Goal: Information Seeking & Learning: Learn about a topic

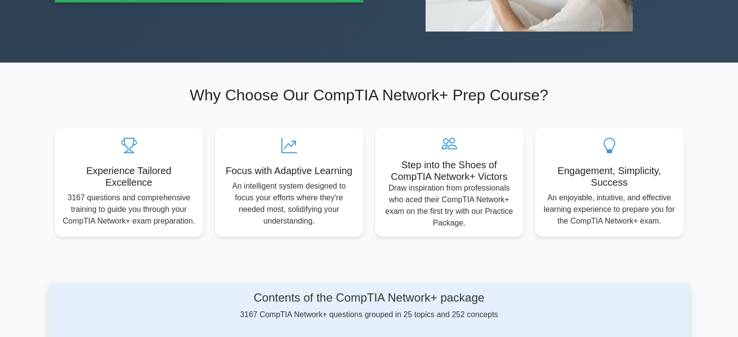
scroll to position [485, 0]
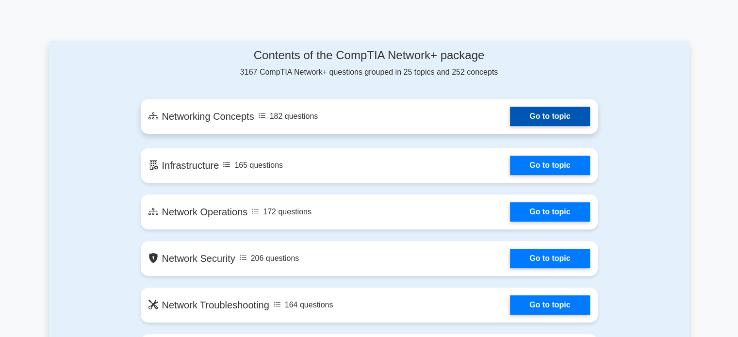
click at [549, 116] on link "Go to topic" at bounding box center [550, 116] width 80 height 19
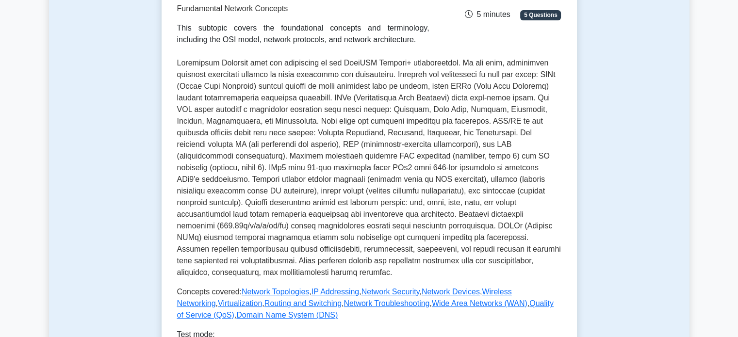
scroll to position [323, 0]
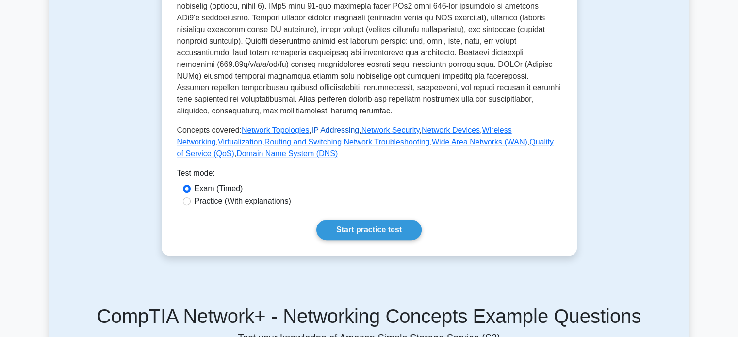
click at [347, 126] on link "IP Addressing" at bounding box center [335, 130] width 48 height 8
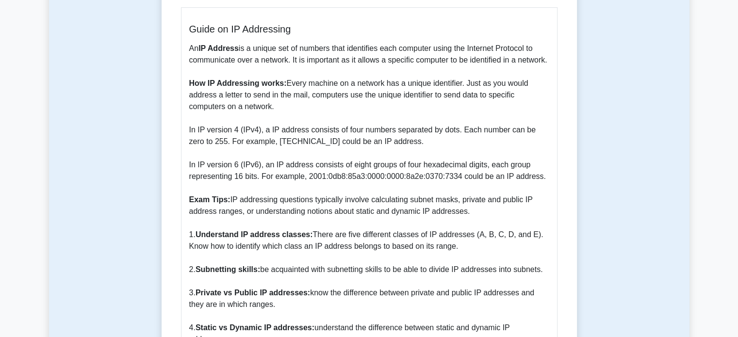
scroll to position [485, 0]
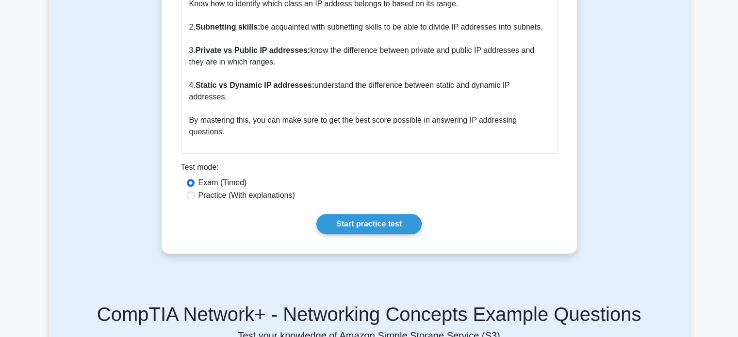
click at [233, 190] on label "Practice (With explanations)" at bounding box center [246, 196] width 97 height 12
click at [195, 192] on input "Practice (With explanations)" at bounding box center [191, 196] width 8 height 8
radio input "true"
click at [374, 214] on link "Start practice test" at bounding box center [368, 224] width 105 height 20
click at [359, 214] on link "Start practice test" at bounding box center [368, 224] width 105 height 20
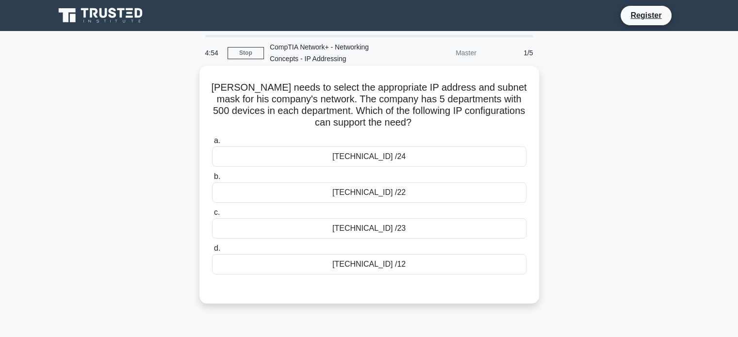
click at [245, 155] on div "[TECHNICAL_ID] /24" at bounding box center [369, 156] width 314 height 20
click at [212, 144] on input "a. [TECHNICAL_ID] /24" at bounding box center [212, 141] width 0 height 6
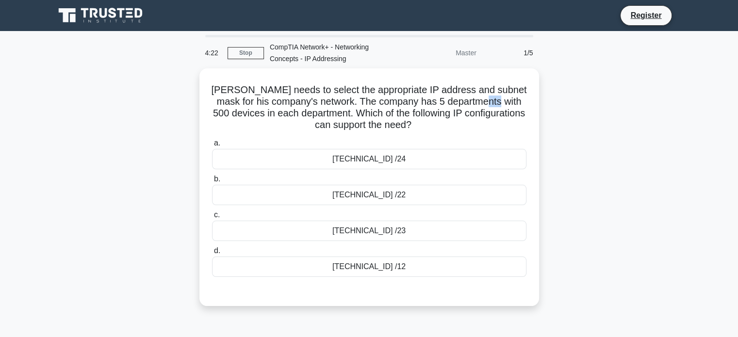
drag, startPoint x: 500, startPoint y: 99, endPoint x: 573, endPoint y: 98, distance: 72.8
click at [537, 97] on div "Brad needs to select the appropriate IP address and subnet mask for his company…" at bounding box center [369, 187] width 340 height 238
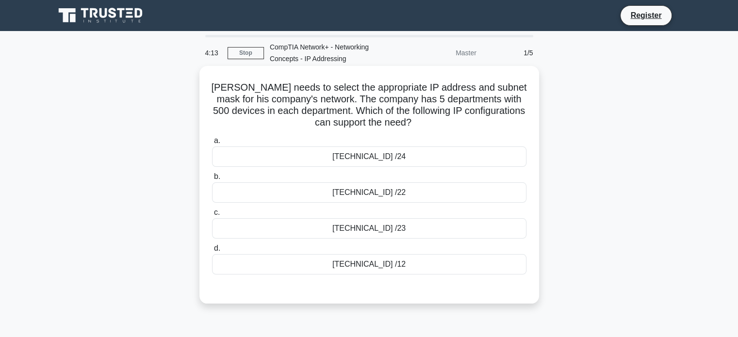
click at [412, 241] on div "a. 192.168.1.0 /24 b. 10.0.0.0 /22 c. d." at bounding box center [369, 205] width 326 height 144
click at [415, 233] on div "10.0.0.0 /23" at bounding box center [369, 228] width 314 height 20
click at [212, 216] on input "c. 10.0.0.0 /23" at bounding box center [212, 213] width 0 height 6
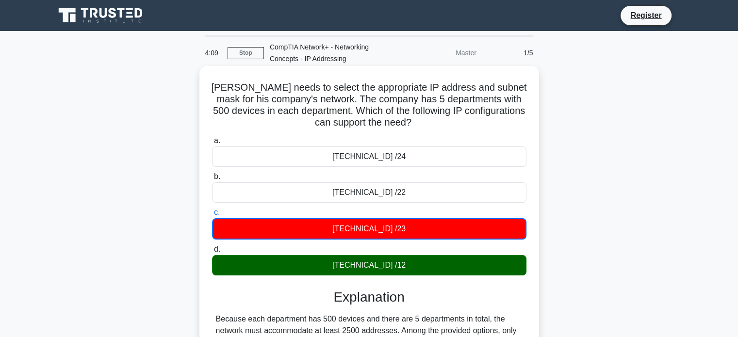
scroll to position [81, 0]
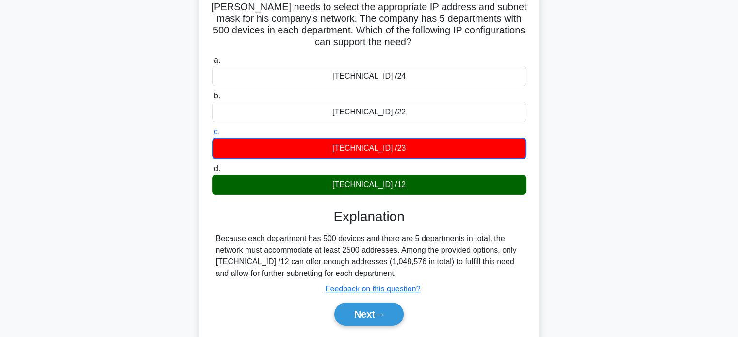
click at [438, 253] on div "Because each department has 500 devices and there are 5 departments in total, t…" at bounding box center [369, 256] width 307 height 47
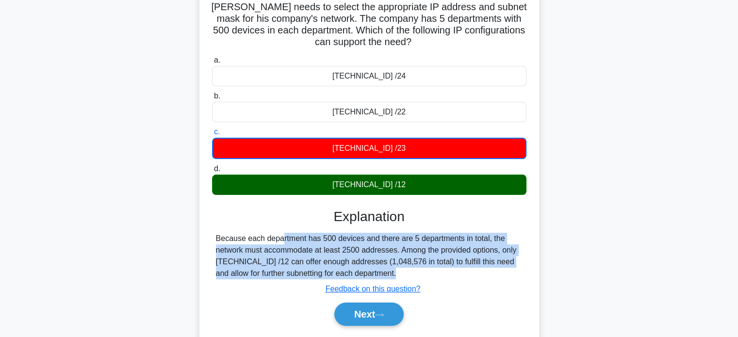
click at [438, 253] on div "Because each department has 500 devices and there are 5 departments in total, t…" at bounding box center [369, 256] width 307 height 47
copy div "Because each department has 500 devices and there are 5 departments in total, t…"
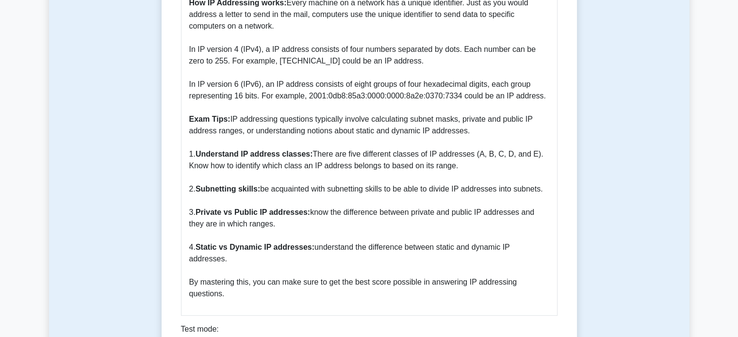
scroll to position [485, 0]
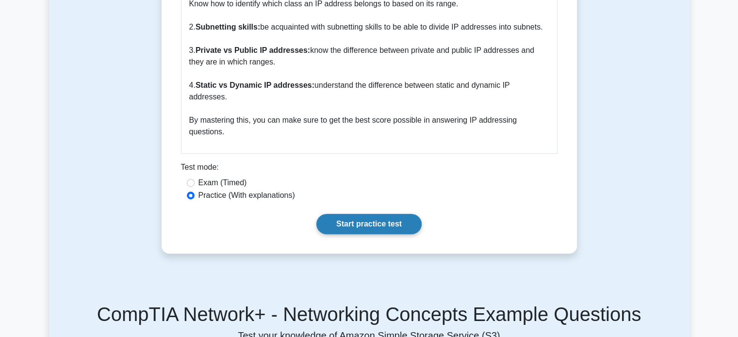
click at [381, 214] on link "Start practice test" at bounding box center [368, 224] width 105 height 20
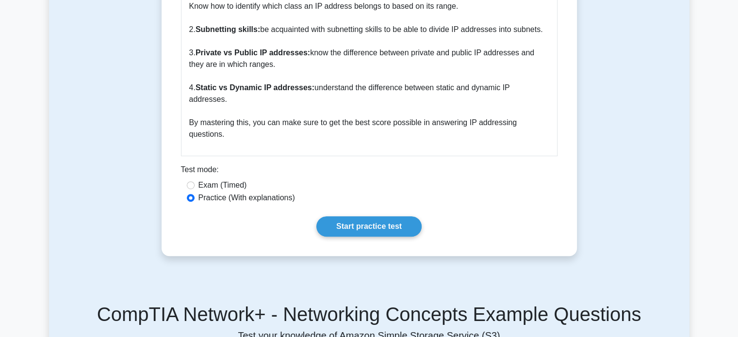
scroll to position [404, 0]
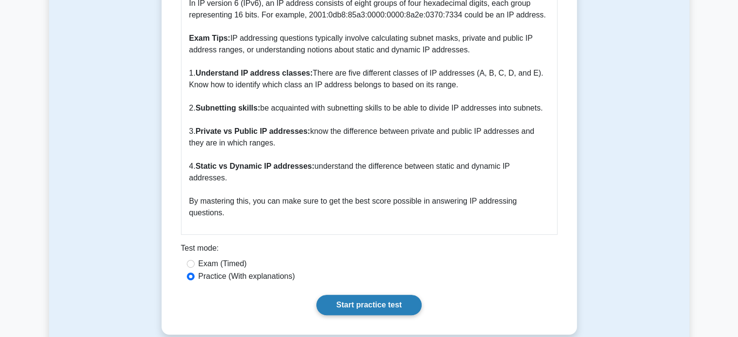
click at [395, 295] on link "Start practice test" at bounding box center [368, 305] width 105 height 20
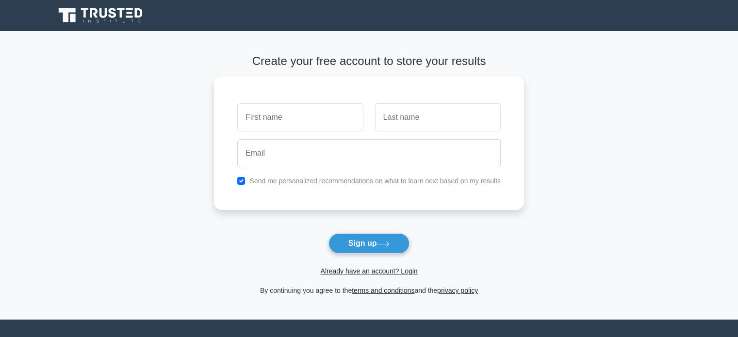
click at [77, 20] on icon at bounding box center [101, 15] width 93 height 18
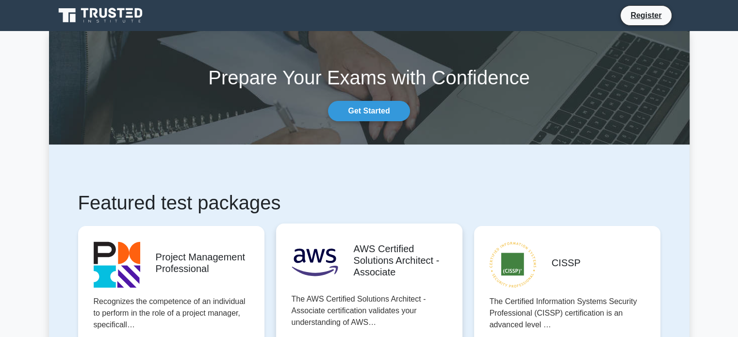
scroll to position [243, 0]
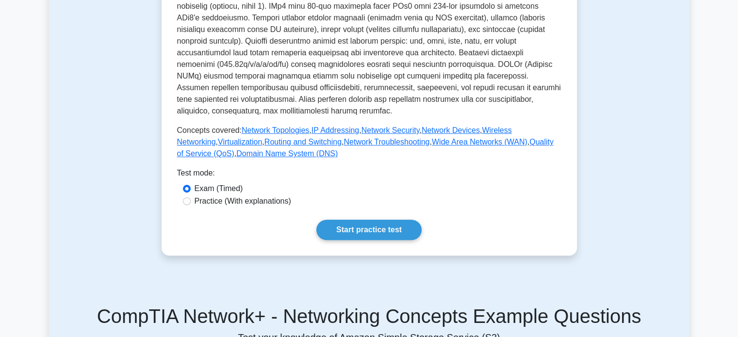
click at [260, 195] on div "Networking Concepts Fundamental Network Concepts This subtopic covers the found…" at bounding box center [369, 27] width 384 height 426
click at [260, 195] on label "Practice (With explanations)" at bounding box center [243, 201] width 97 height 12
click at [191, 197] on input "Practice (With explanations)" at bounding box center [187, 201] width 8 height 8
radio input "true"
click at [381, 235] on div "Networking Concepts Fundamental Network Concepts This subtopic covers the found…" at bounding box center [369, 27] width 415 height 457
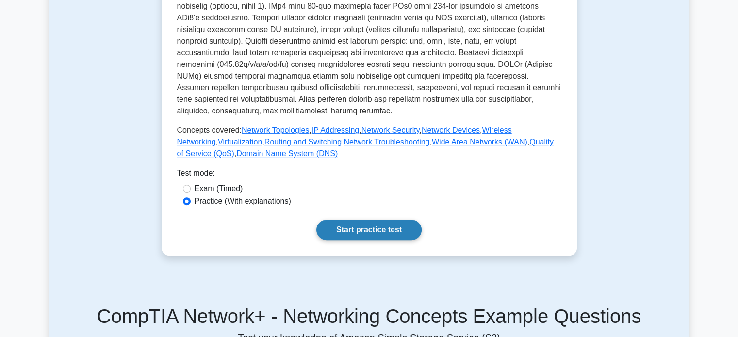
click at [372, 220] on link "Start practice test" at bounding box center [368, 230] width 105 height 20
click at [328, 126] on link "IP Addressing" at bounding box center [335, 130] width 48 height 8
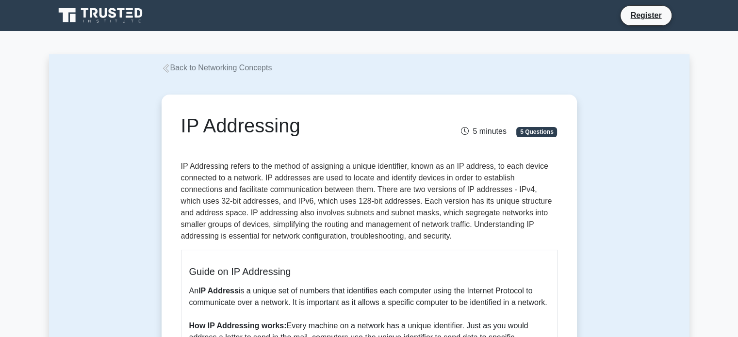
scroll to position [485, 0]
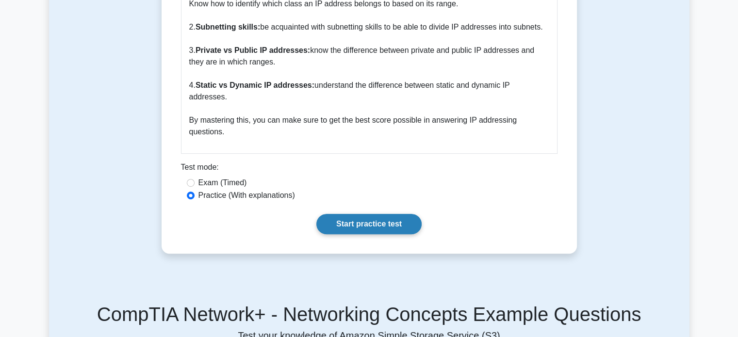
click at [366, 214] on link "Start practice test" at bounding box center [368, 224] width 105 height 20
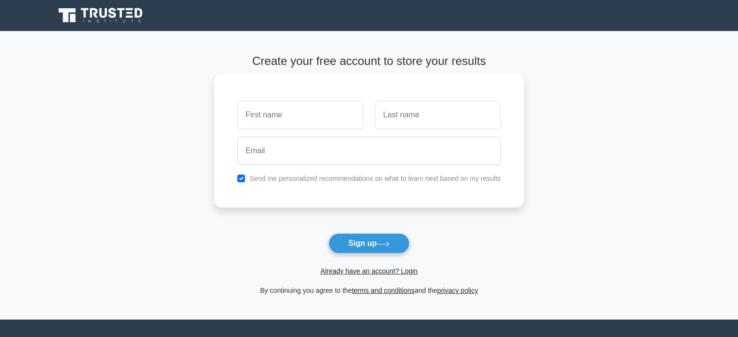
click at [299, 126] on input "text" at bounding box center [300, 115] width 126 height 28
drag, startPoint x: 282, startPoint y: 117, endPoint x: 196, endPoint y: 116, distance: 86.4
click at [197, 116] on main "Create your free account to store your results ش Send me personalized recommend…" at bounding box center [369, 175] width 738 height 289
type input "abd"
click at [421, 106] on input "text" at bounding box center [438, 115] width 126 height 28
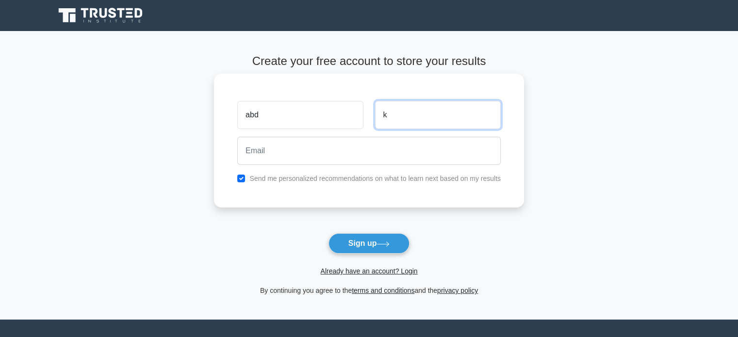
click at [421, 106] on input "k" at bounding box center [438, 115] width 126 height 28
drag, startPoint x: 399, startPoint y: 124, endPoint x: 374, endPoint y: 130, distance: 25.4
click at [374, 130] on div "kj" at bounding box center [437, 115] width 137 height 36
type input "khraim"
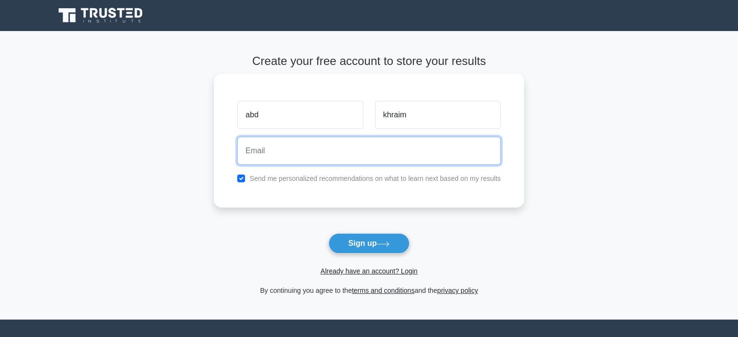
click at [405, 138] on input "email" at bounding box center [368, 151] width 263 height 28
type input "bdallhkhrym@gmail.com"
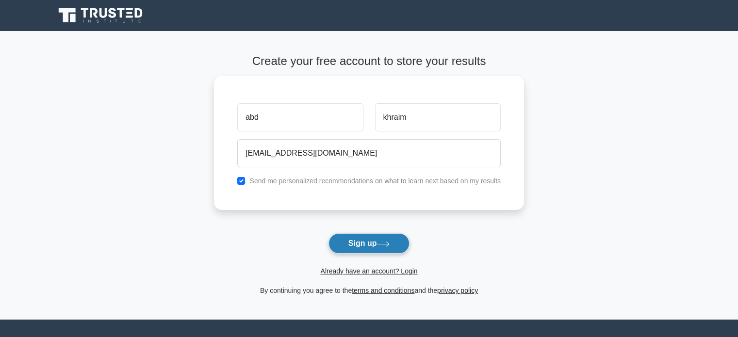
click at [351, 245] on button "Sign up" at bounding box center [368, 243] width 81 height 20
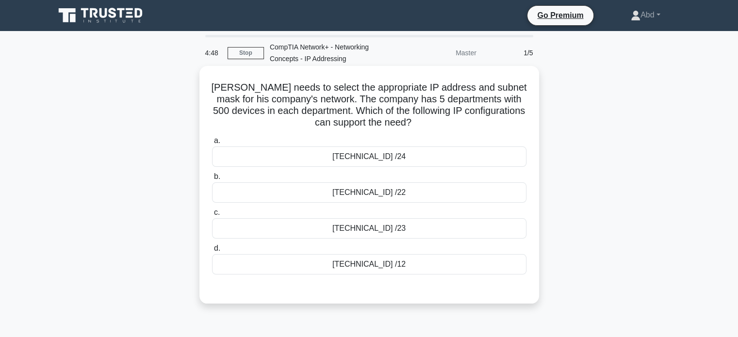
click at [374, 260] on div "172.16.0.0 /12" at bounding box center [369, 264] width 314 height 20
click at [212, 252] on input "d. 172.16.0.0 /12" at bounding box center [212, 248] width 0 height 6
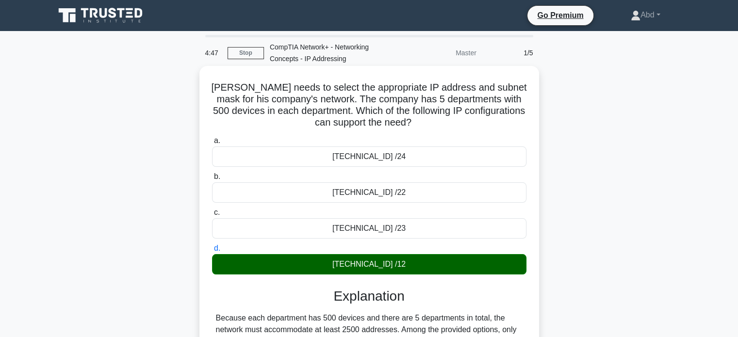
scroll to position [187, 0]
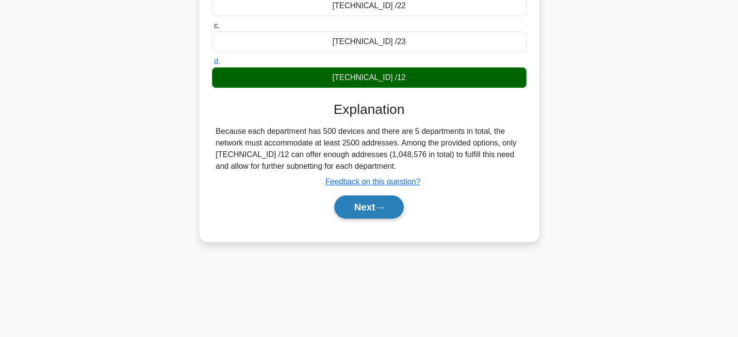
click at [371, 215] on button "Next" at bounding box center [368, 206] width 69 height 23
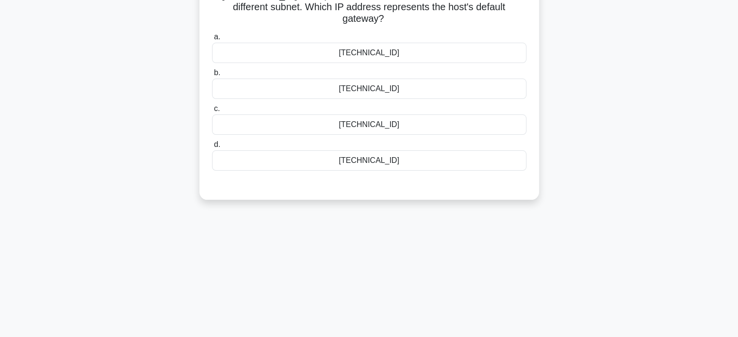
scroll to position [0, 0]
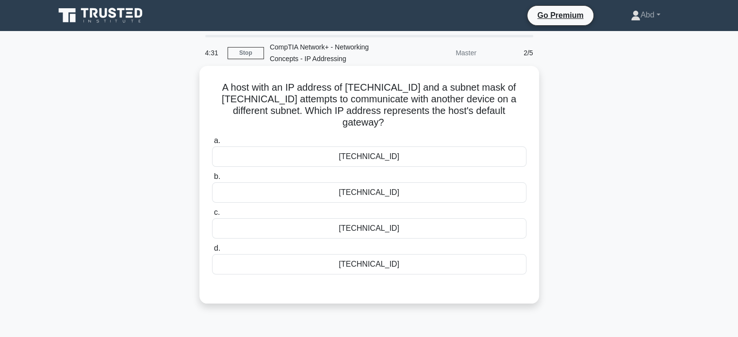
click at [456, 108] on h5 "A host with an IP address of 10.5.3.155 and a subnet mask of 255.255.0.0 attemp…" at bounding box center [369, 105] width 316 height 48
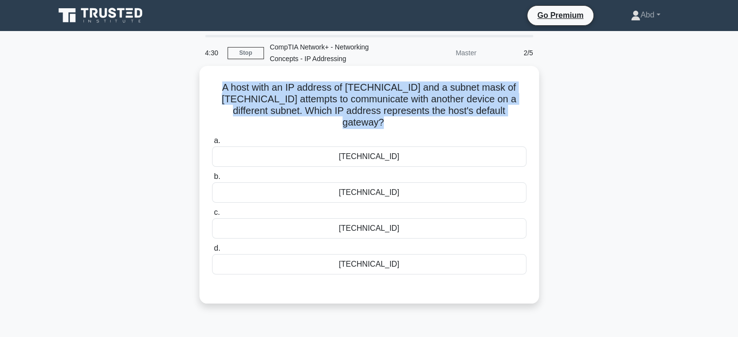
click at [456, 108] on h5 "A host with an IP address of 10.5.3.155 and a subnet mask of 255.255.0.0 attemp…" at bounding box center [369, 105] width 316 height 48
copy div "A host with an IP address of 10.5.3.155 and a subnet mask of 255.255.0.0 attemp…"
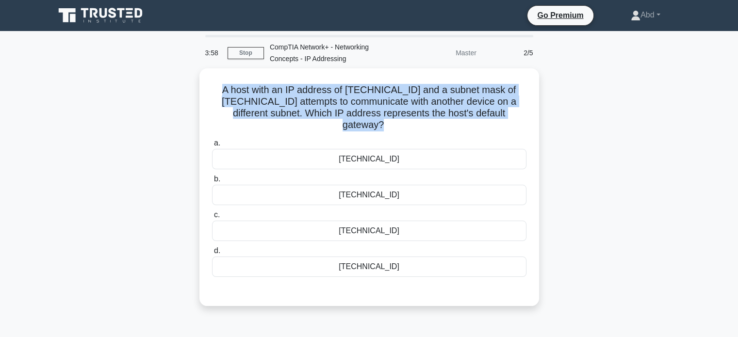
click at [638, 112] on div "A host with an IP address of 10.5.3.155 and a subnet mask of 255.255.0.0 attemp…" at bounding box center [369, 192] width 640 height 249
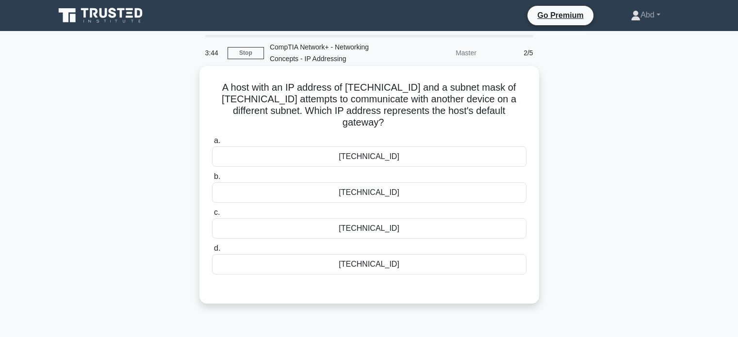
click at [406, 268] on div "10.5.0.1" at bounding box center [369, 264] width 314 height 20
click at [212, 252] on input "d. 10.5.0.1" at bounding box center [212, 248] width 0 height 6
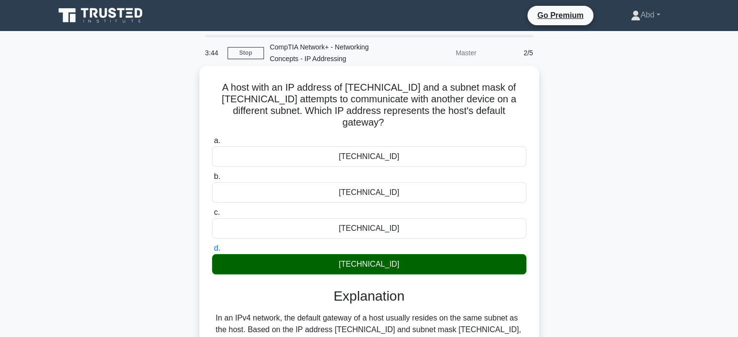
scroll to position [162, 0]
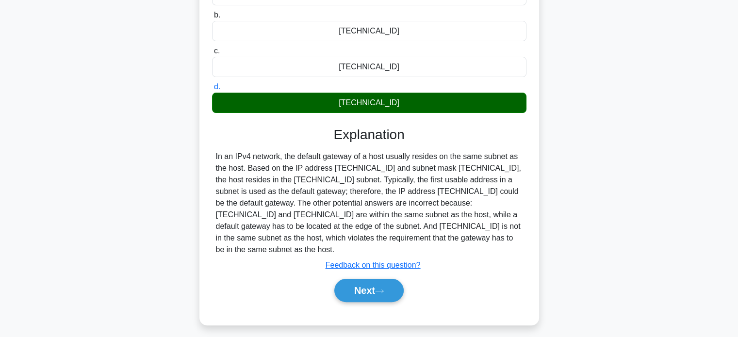
click at [300, 179] on div "In an IPv4 network, the default gateway of a host usually resides on the same s…" at bounding box center [369, 203] width 307 height 105
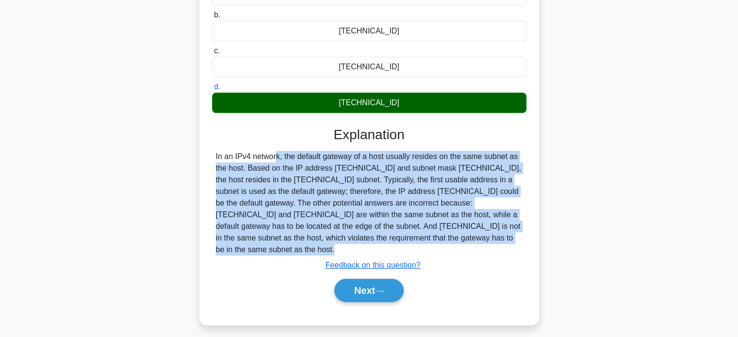
click at [300, 179] on div "In an IPv4 network, the default gateway of a host usually resides on the same s…" at bounding box center [369, 203] width 307 height 105
copy div "In an IPv4 network, the default gateway of a host usually resides on the same s…"
click at [368, 280] on button "Next" at bounding box center [368, 290] width 69 height 23
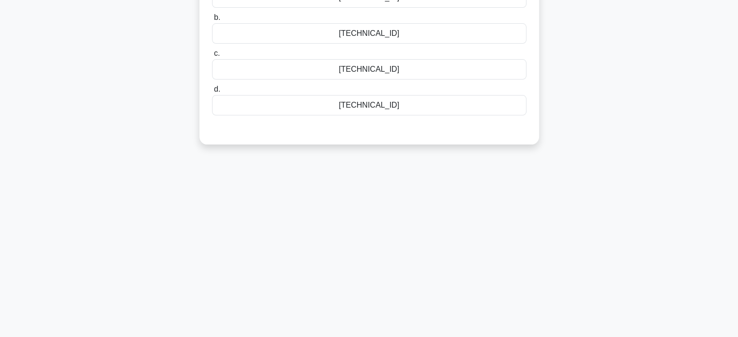
scroll to position [0, 0]
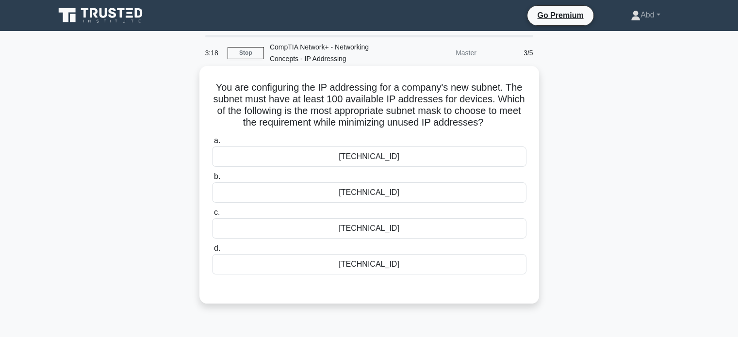
click at [344, 116] on h5 "You are configuring the IP addressing for a company's new subnet. The subnet mu…" at bounding box center [369, 105] width 316 height 48
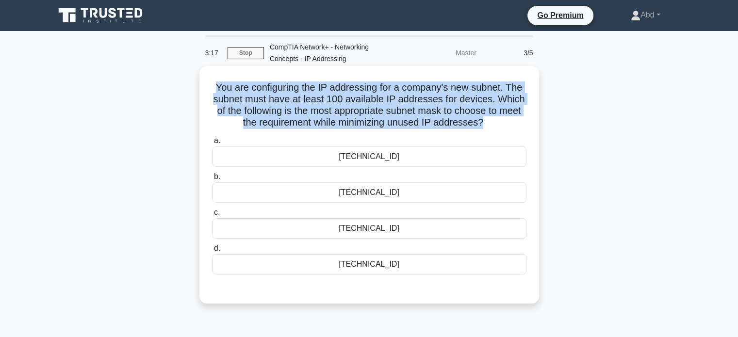
click at [344, 116] on h5 "You are configuring the IP addressing for a company's new subnet. The subnet mu…" at bounding box center [369, 105] width 316 height 48
copy div "You are configuring the IP addressing for a company's new subnet. The subnet mu…"
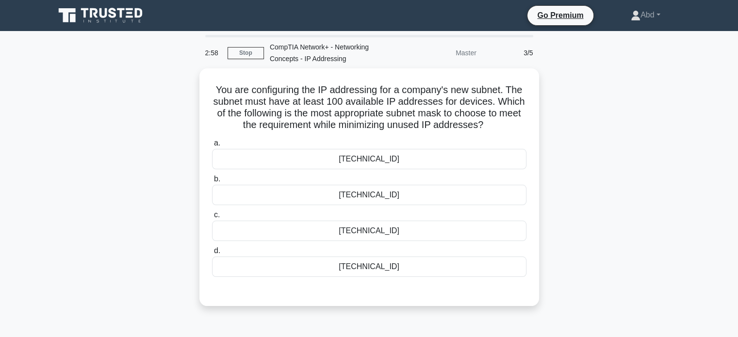
click at [636, 137] on div "You are configuring the IP addressing for a company's new subnet. The subnet mu…" at bounding box center [369, 192] width 640 height 249
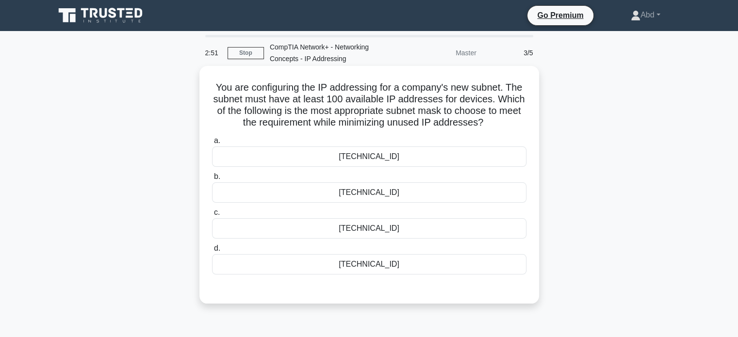
click at [382, 154] on div "[TECHNICAL_ID]" at bounding box center [369, 156] width 314 height 20
click at [212, 144] on input "a. 255.255.255.0" at bounding box center [212, 141] width 0 height 6
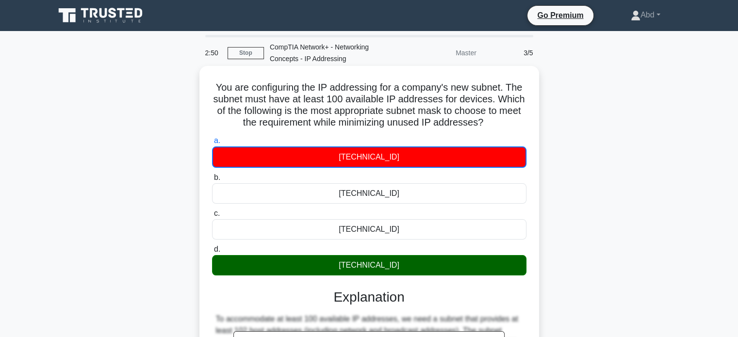
click at [391, 265] on div "[TECHNICAL_ID]" at bounding box center [369, 265] width 314 height 20
click at [212, 253] on input "d. [TECHNICAL_ID]" at bounding box center [212, 249] width 0 height 6
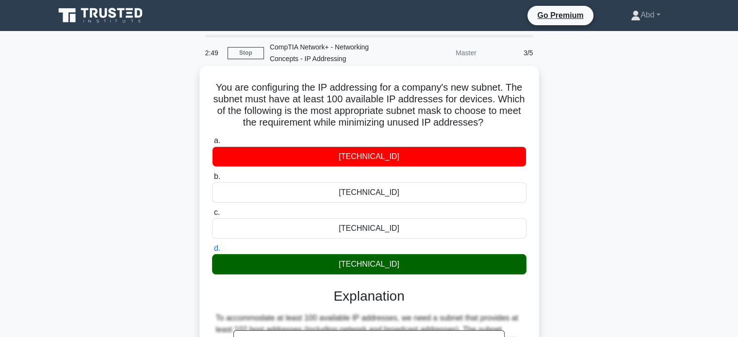
click at [391, 168] on div "a. 255.255.255.0 b. 255.255.255.192 c. d." at bounding box center [369, 205] width 326 height 144
click at [393, 150] on div "[TECHNICAL_ID]" at bounding box center [369, 156] width 314 height 20
click at [212, 144] on input "a. 255.255.255.0" at bounding box center [212, 141] width 0 height 6
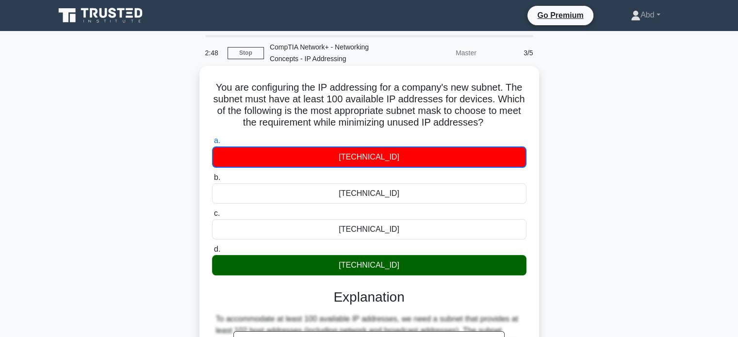
click at [388, 154] on div "[TECHNICAL_ID]" at bounding box center [369, 156] width 314 height 21
click at [212, 144] on input "a. 255.255.255.0" at bounding box center [212, 141] width 0 height 6
click at [388, 154] on div "[TECHNICAL_ID]" at bounding box center [369, 156] width 314 height 21
click at [212, 144] on input "a. 255.255.255.0" at bounding box center [212, 141] width 0 height 6
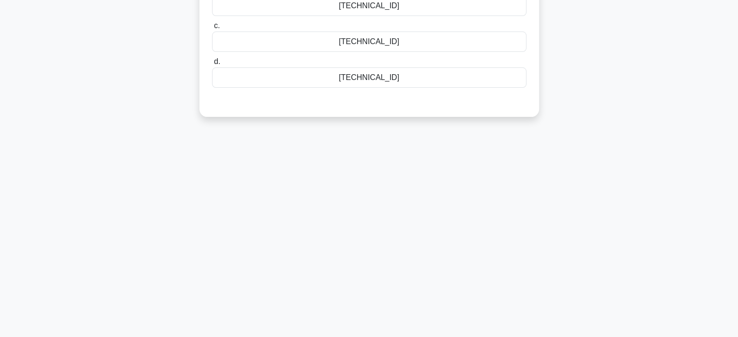
scroll to position [25, 0]
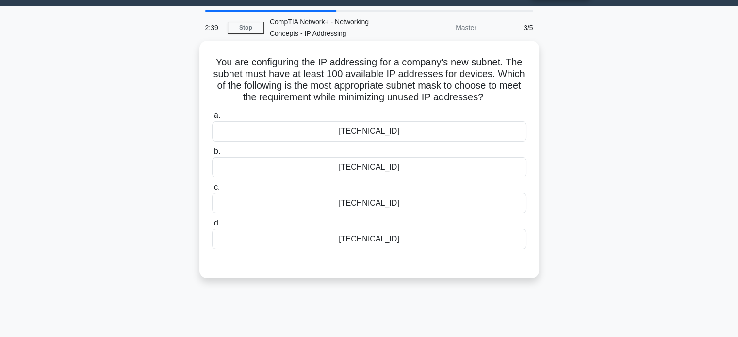
click at [412, 244] on div "[TECHNICAL_ID]" at bounding box center [369, 239] width 314 height 20
click at [212, 227] on input "d. [TECHNICAL_ID]" at bounding box center [212, 223] width 0 height 6
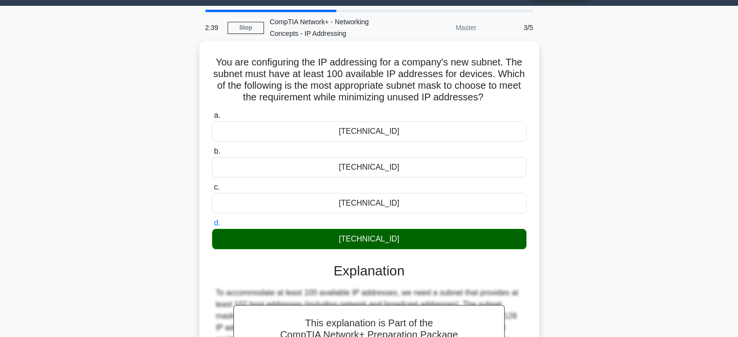
scroll to position [187, 0]
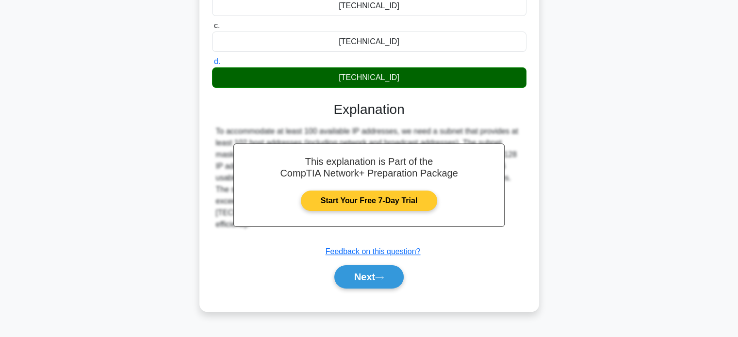
click at [350, 196] on link "Start Your Free 7-Day Trial" at bounding box center [369, 201] width 136 height 20
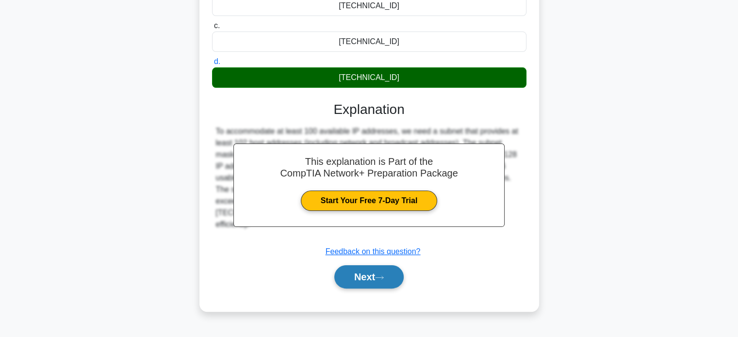
click at [396, 279] on button "Next" at bounding box center [368, 276] width 69 height 23
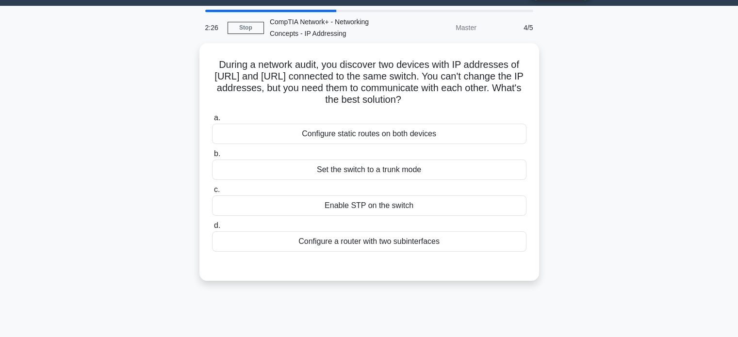
scroll to position [0, 0]
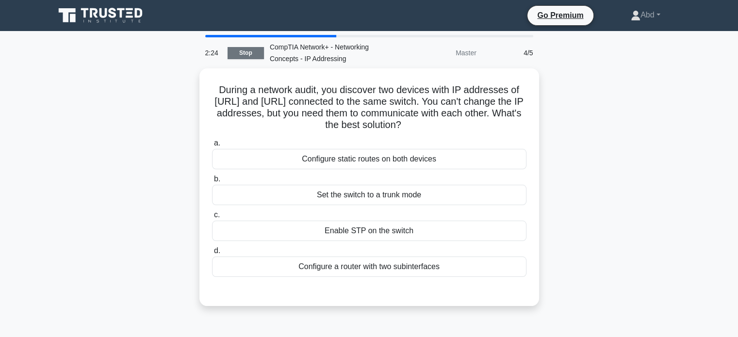
click at [248, 52] on link "Stop" at bounding box center [246, 53] width 36 height 12
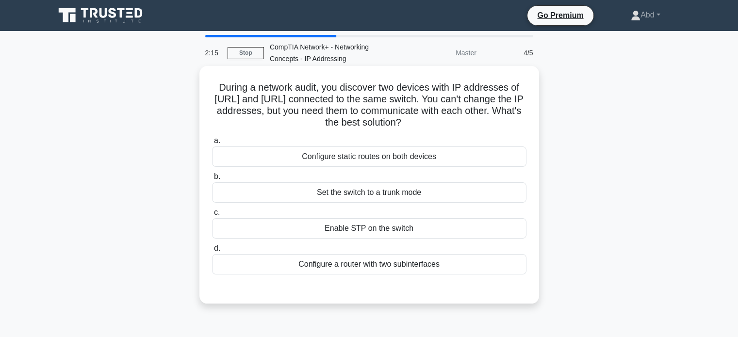
click at [309, 94] on h5 "During a network audit, you discover two devices with IP addresses of [URL] and…" at bounding box center [369, 105] width 316 height 48
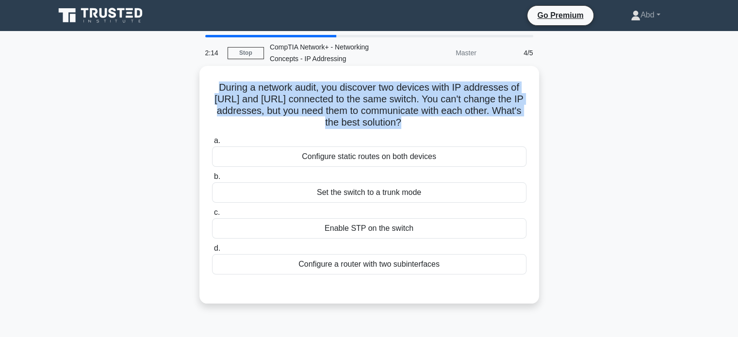
click at [309, 94] on h5 "During a network audit, you discover two devices with IP addresses of [URL] and…" at bounding box center [369, 105] width 316 height 48
copy div "During a network audit, you discover two devices with IP addresses of [URL] and…"
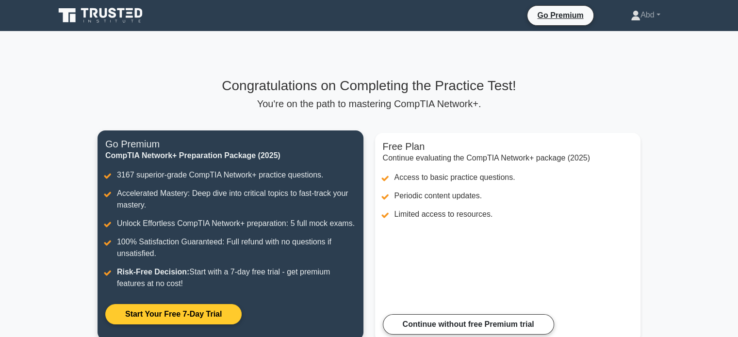
scroll to position [170, 0]
